Goal: Find specific page/section: Find specific page/section

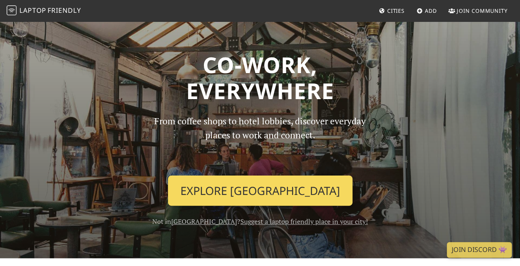
click at [249, 192] on link "Explore [GEOGRAPHIC_DATA]" at bounding box center [260, 191] width 184 height 31
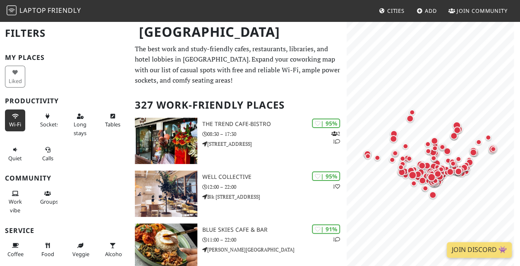
click at [8, 120] on button "Wi-Fi" at bounding box center [15, 121] width 20 height 22
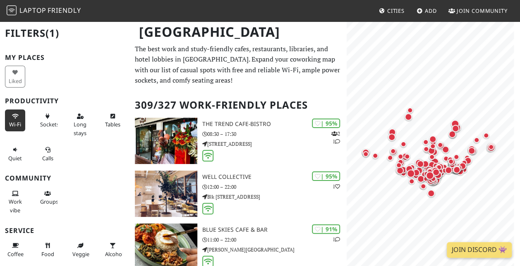
click at [31, 122] on div "Wi-Fi" at bounding box center [16, 125] width 33 height 34
click at [38, 121] on button "Sockets" at bounding box center [48, 121] width 20 height 22
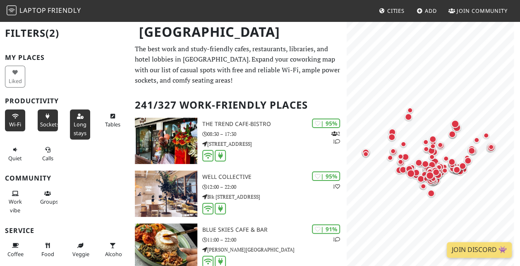
click at [81, 128] on button "Long stays" at bounding box center [80, 125] width 20 height 30
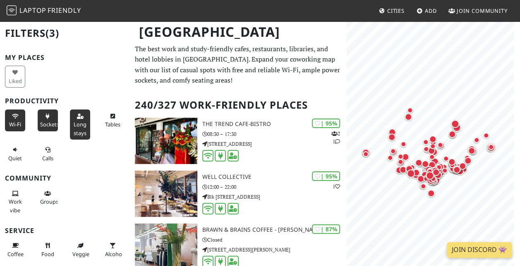
scroll to position [41, 0]
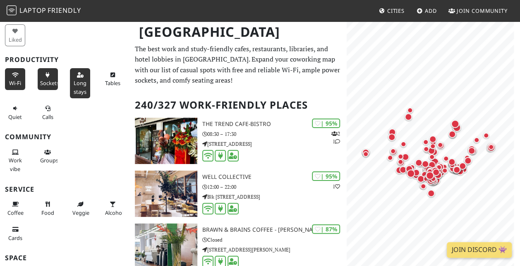
click at [3, 151] on div "Work vibe" at bounding box center [16, 161] width 33 height 34
click at [13, 152] on icon at bounding box center [15, 152] width 7 height 5
